Goal: Find specific page/section: Find specific page/section

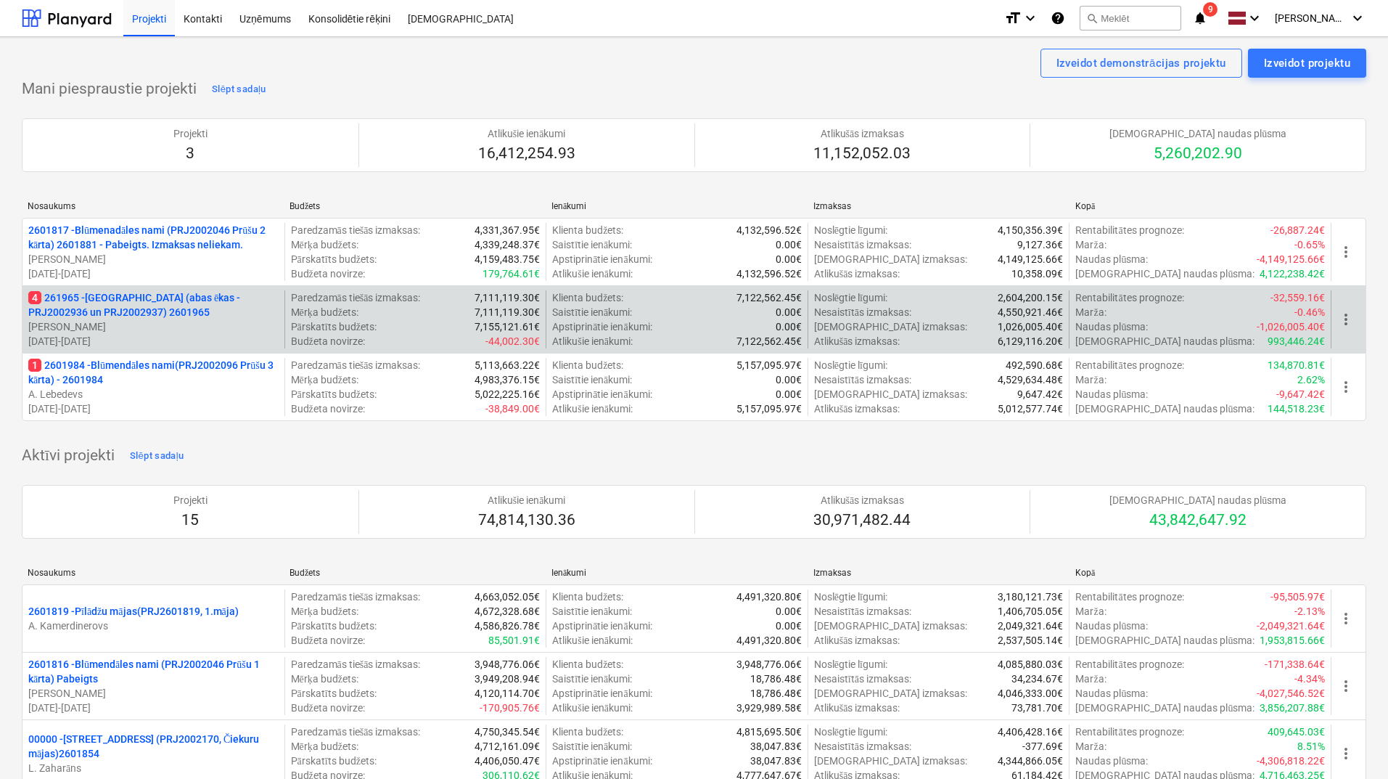
click at [112, 316] on p "4 261965 - [GEOGRAPHIC_DATA] (abas ēkas - PRJ2002936 un PRJ2002937) 2601965" at bounding box center [153, 304] width 250 height 29
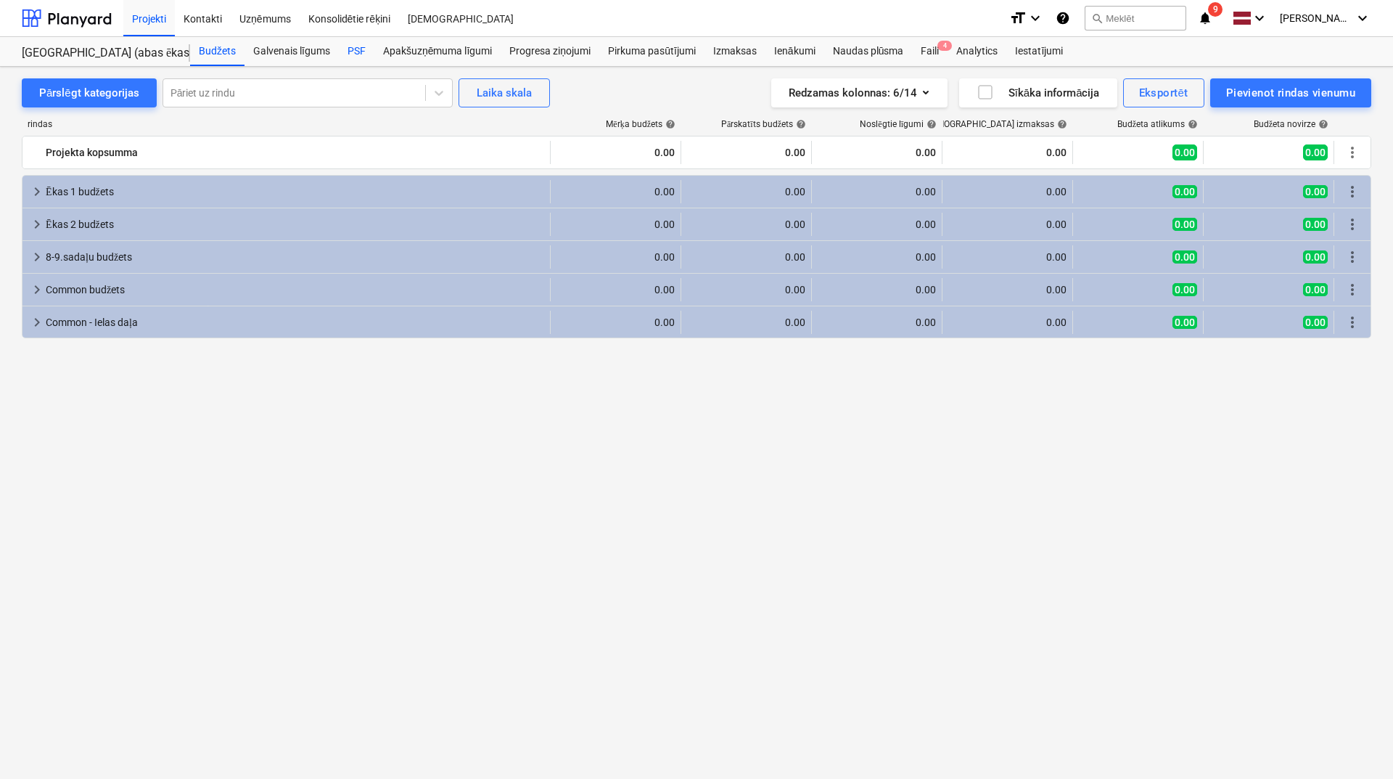
click at [359, 49] on div "PSF" at bounding box center [357, 51] width 36 height 29
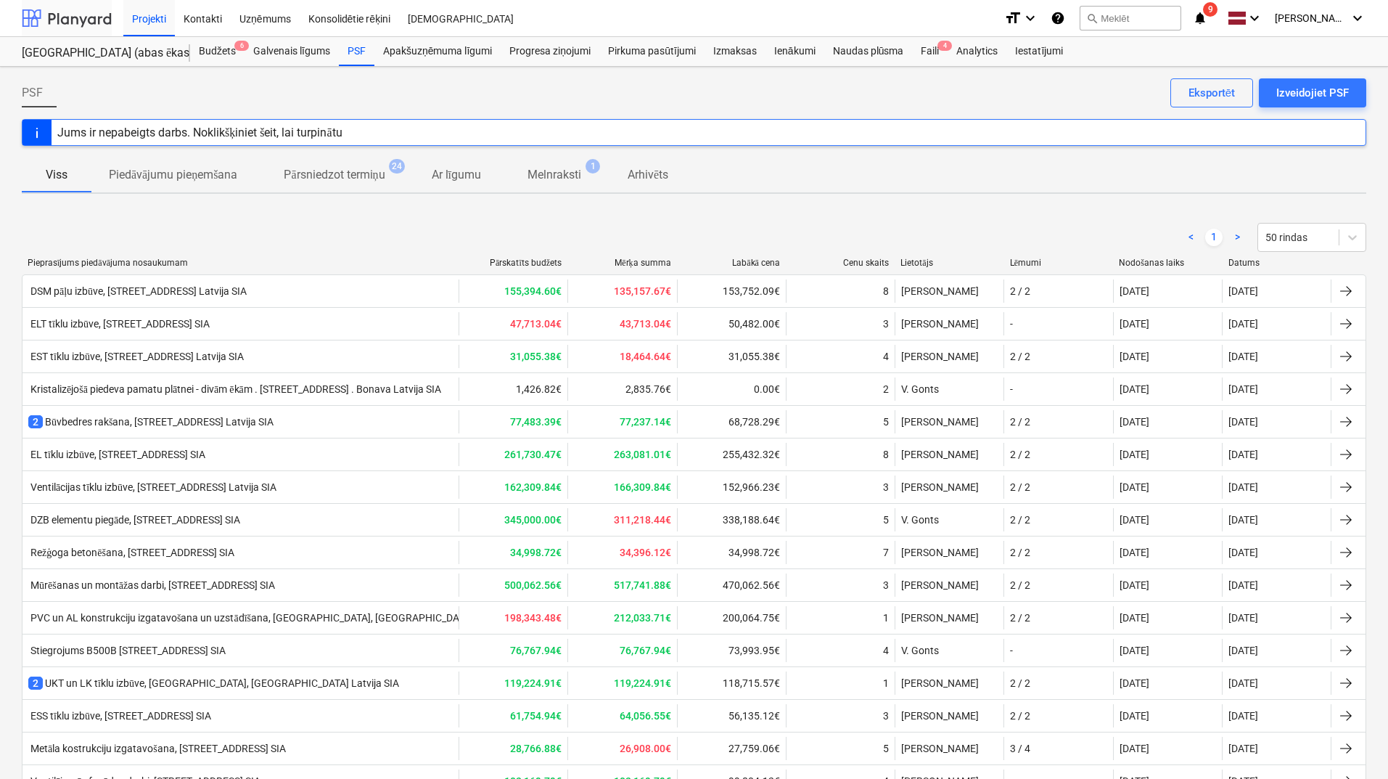
click at [103, 24] on div at bounding box center [67, 18] width 90 height 36
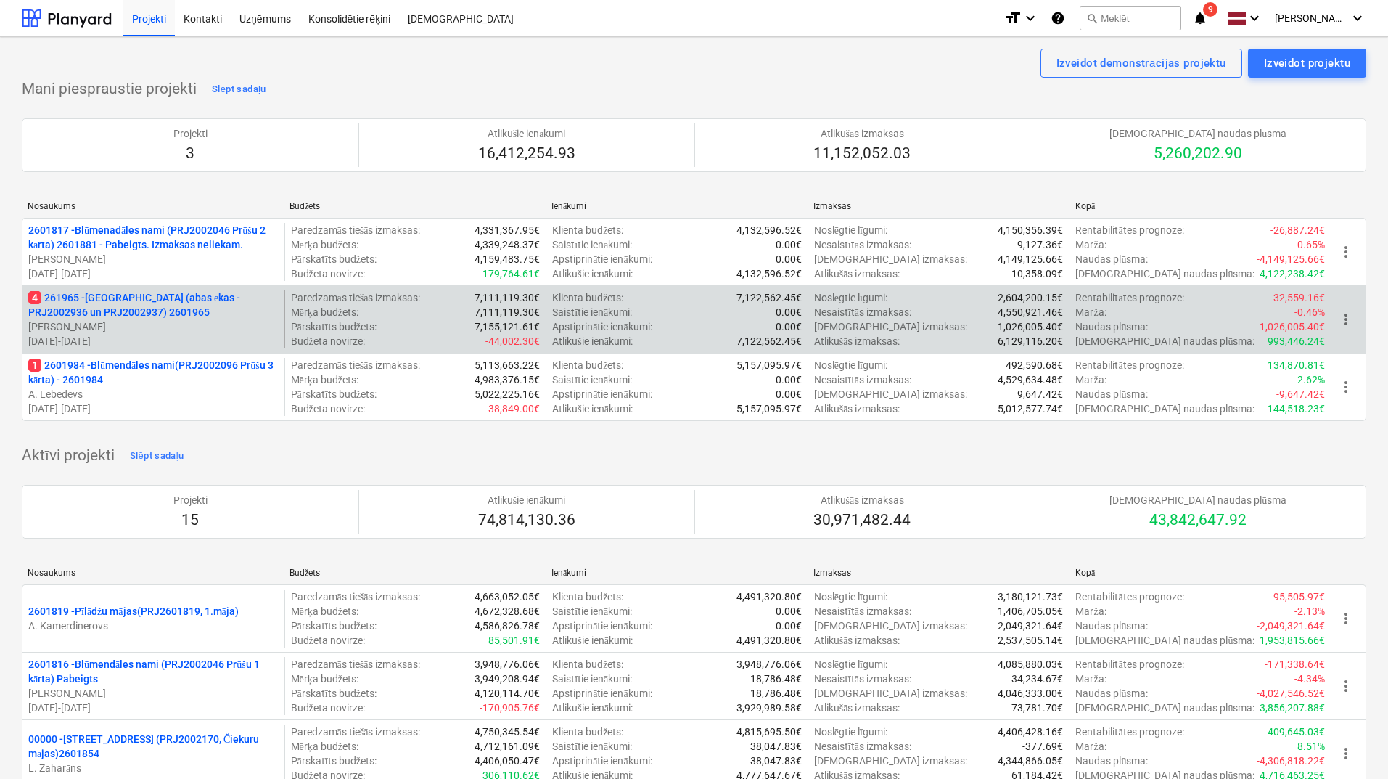
click at [165, 308] on p "4 261965 - [GEOGRAPHIC_DATA] (abas ēkas - PRJ2002936 un PRJ2002937) 2601965" at bounding box center [153, 304] width 250 height 29
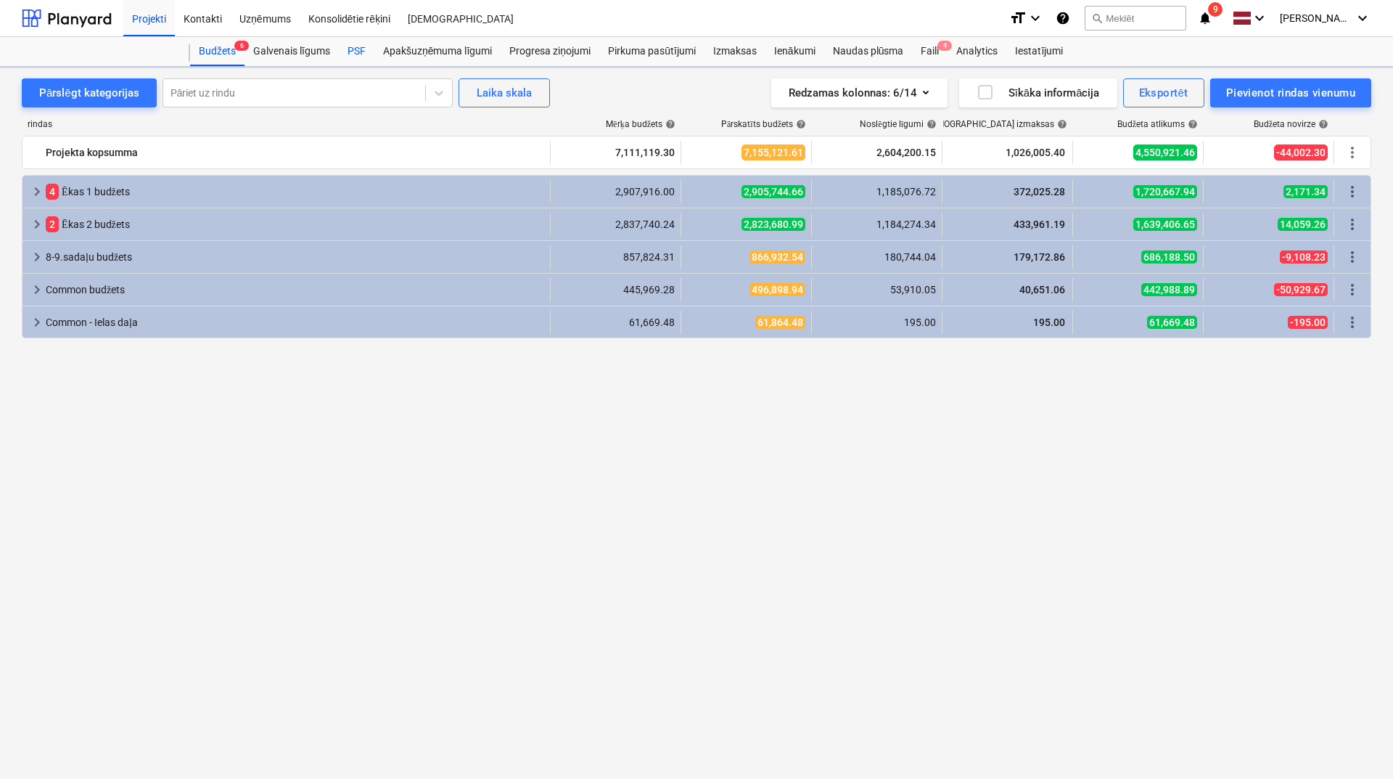
click at [354, 42] on div "PSF" at bounding box center [357, 51] width 36 height 29
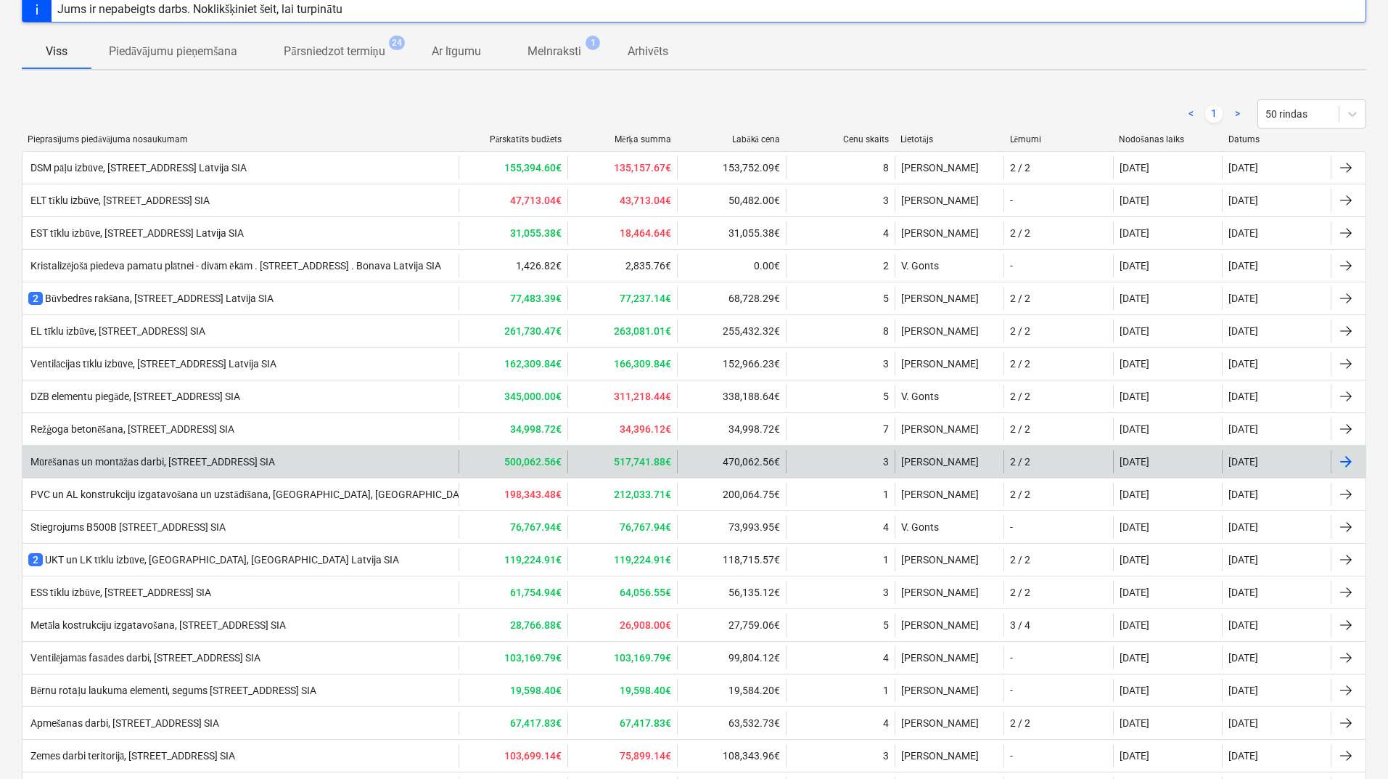
scroll to position [290, 0]
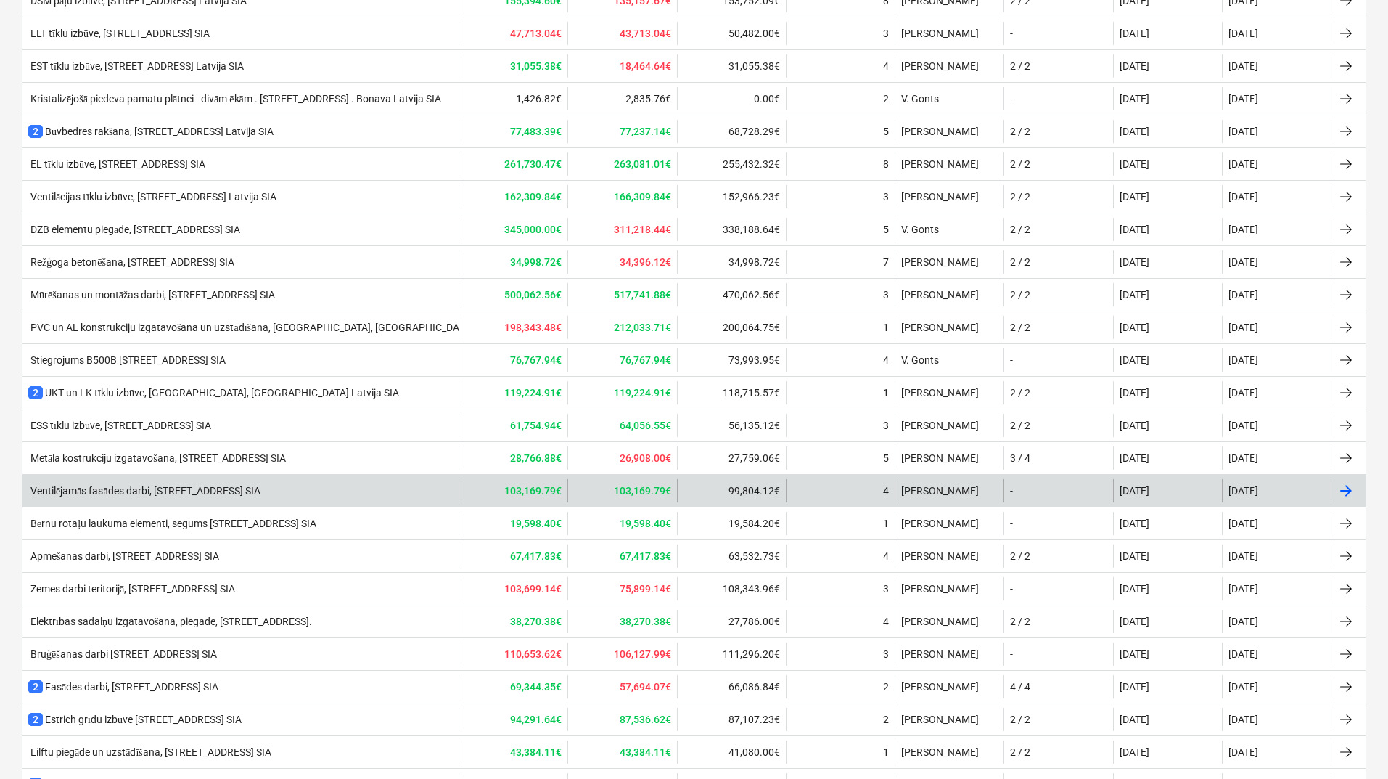
click at [168, 342] on div "Ventilējamās fasādes darbi, [STREET_ADDRESS] SIA" at bounding box center [144, 491] width 232 height 12
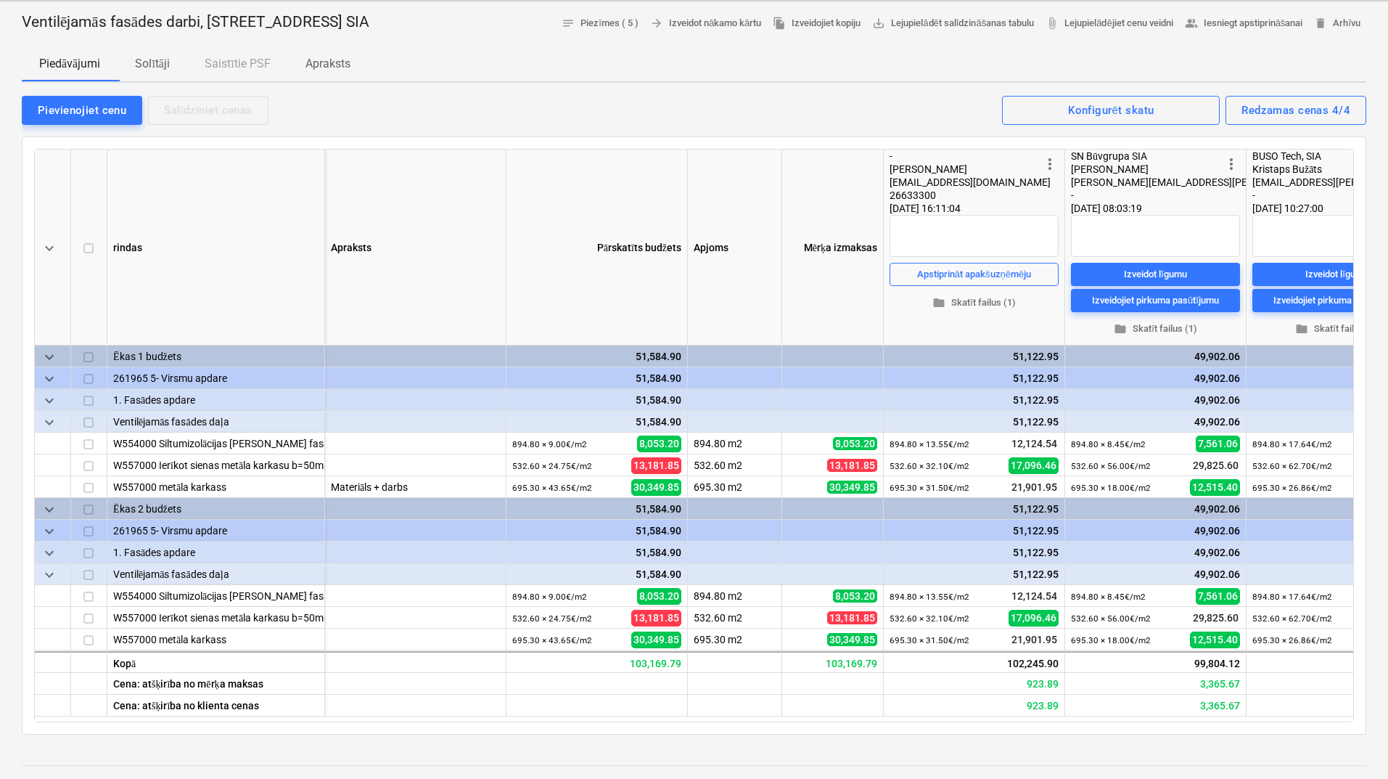
scroll to position [97, 0]
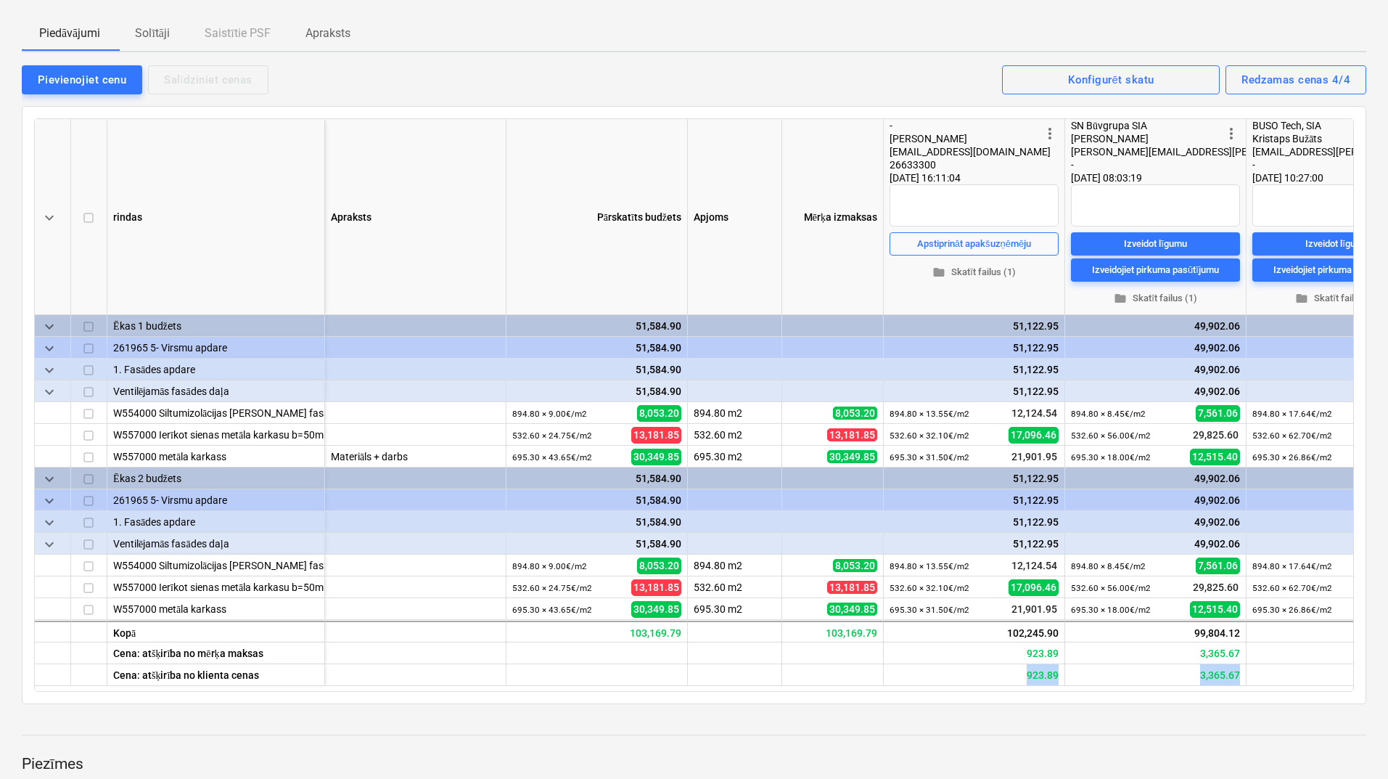
drag, startPoint x: 889, startPoint y: 684, endPoint x: 1202, endPoint y: 723, distance: 315.2
click at [570, 342] on div "Ventilējamās fasādes darbi, [GEOGRAPHIC_DATA] N17A, [GEOGRAPHIC_DATA] [GEOGRAPH…" at bounding box center [694, 777] width 1388 height 1615
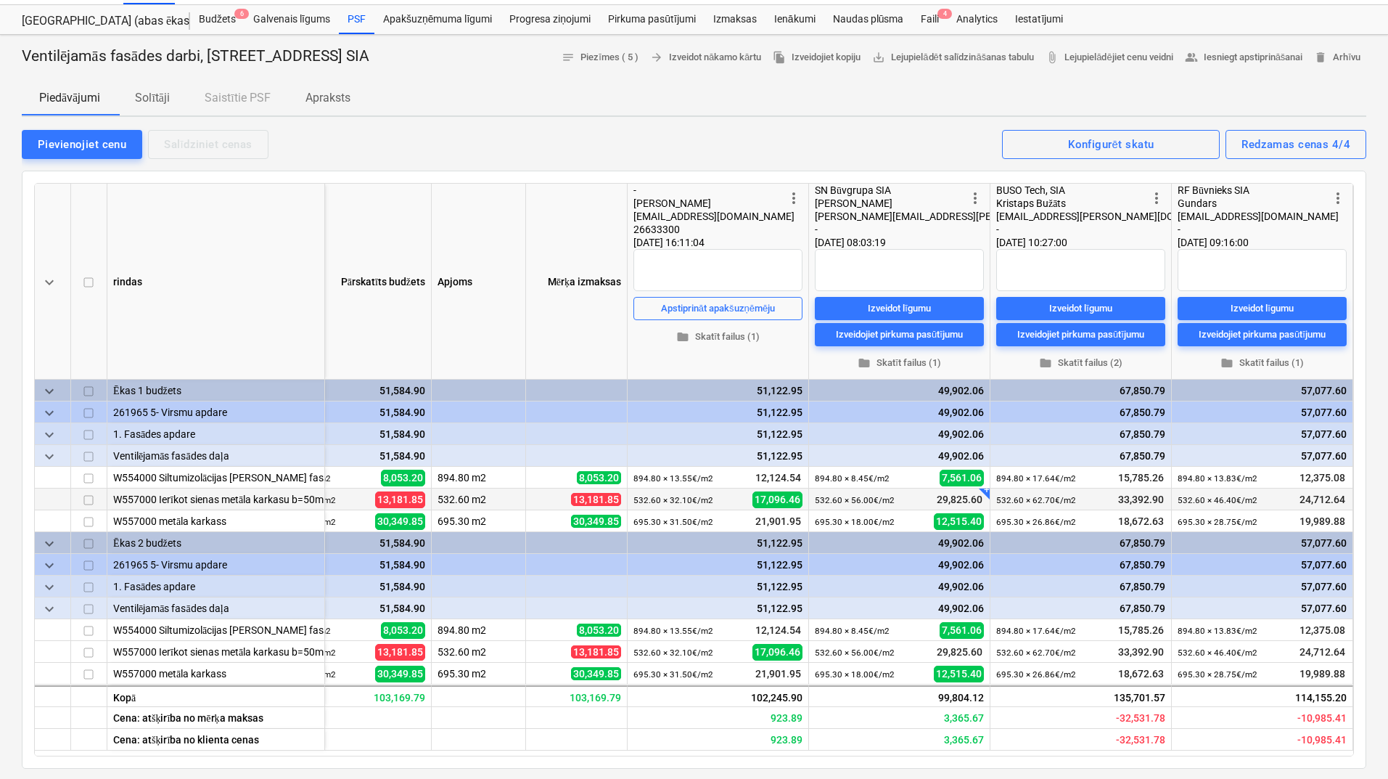
scroll to position [0, 0]
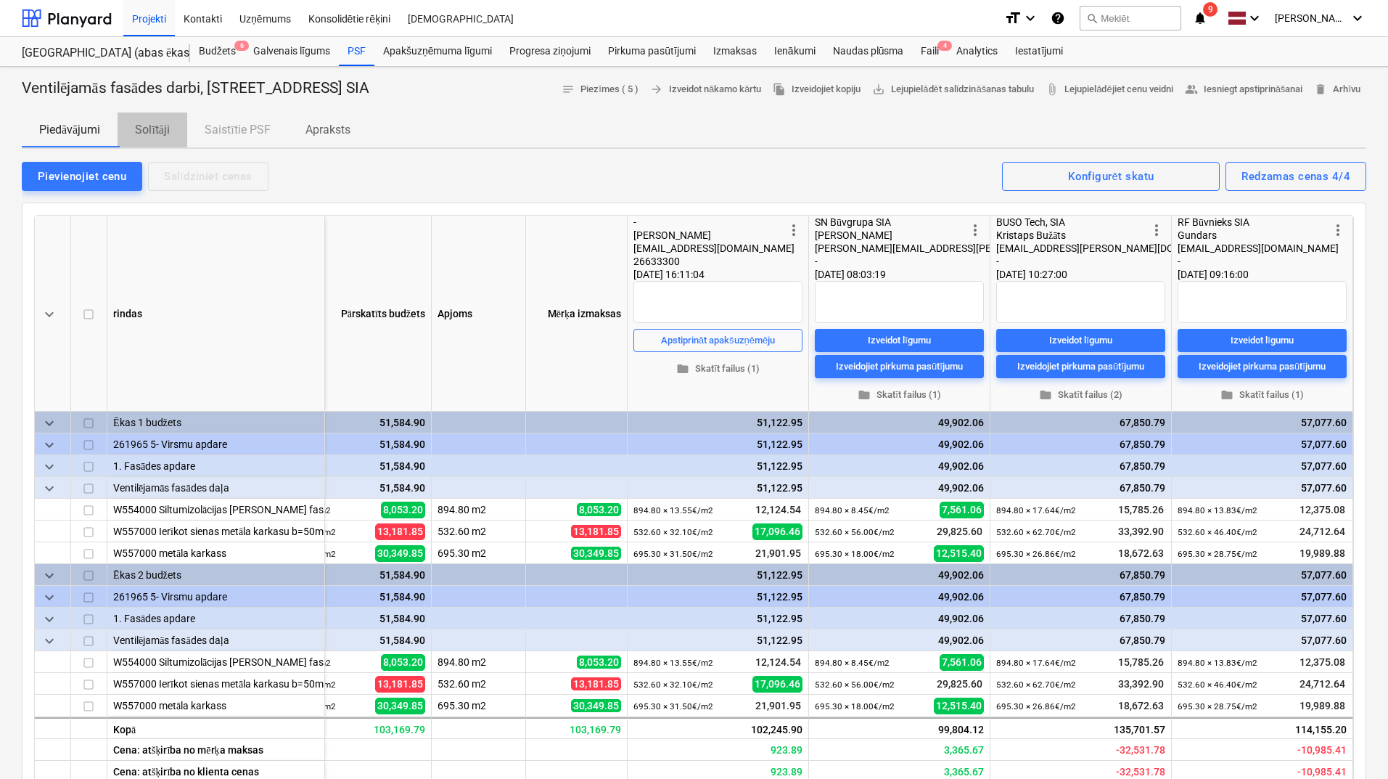
click at [147, 129] on p "Solītāji" at bounding box center [152, 129] width 35 height 17
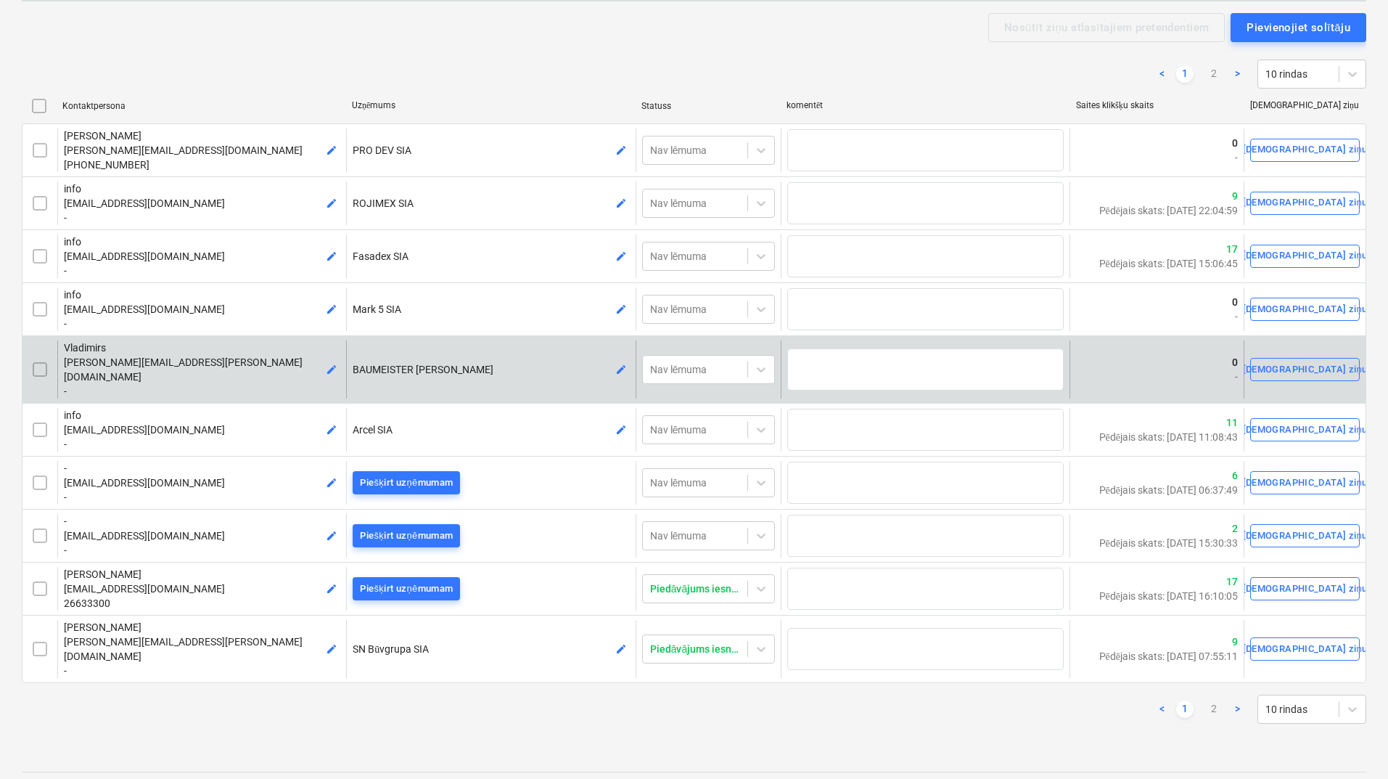
scroll to position [194, 0]
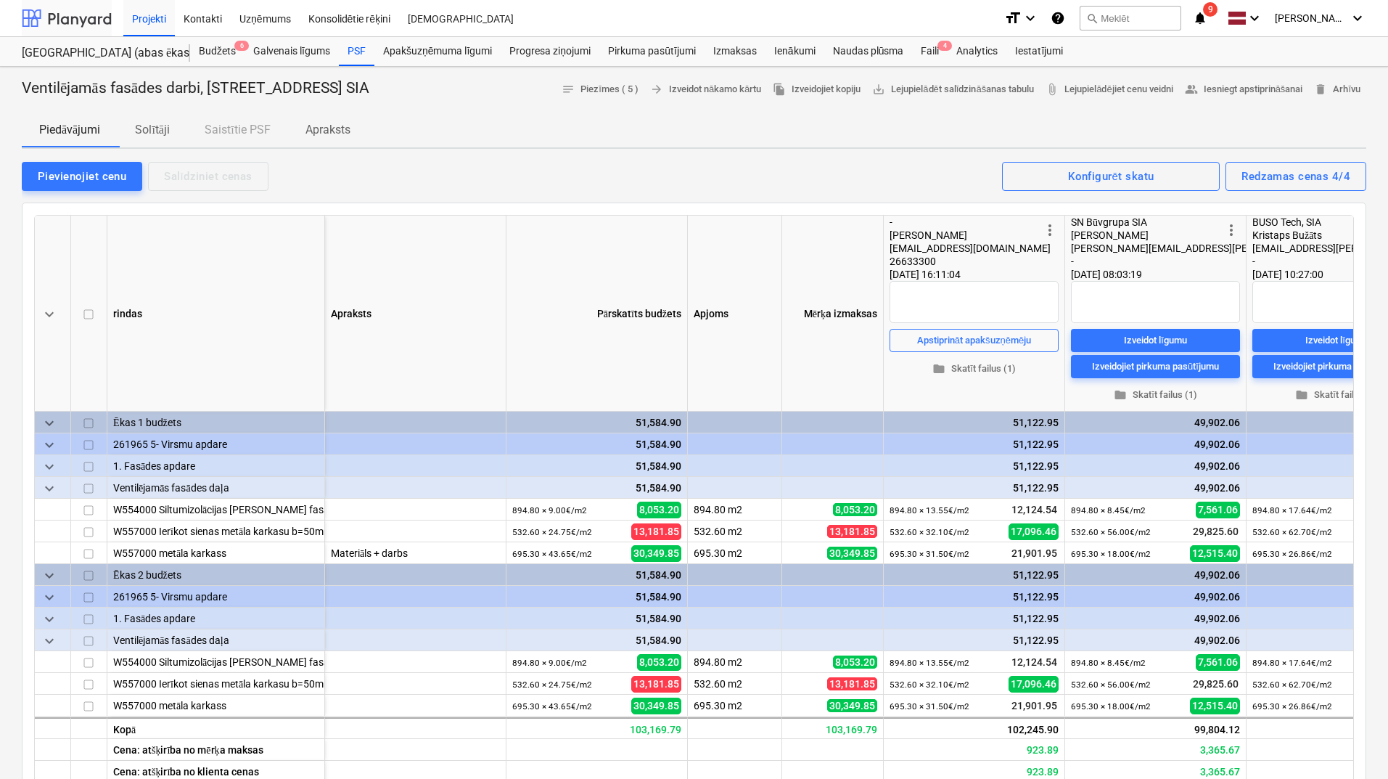
click at [75, 11] on div at bounding box center [67, 18] width 90 height 36
